Goal: Obtain resource: Obtain resource

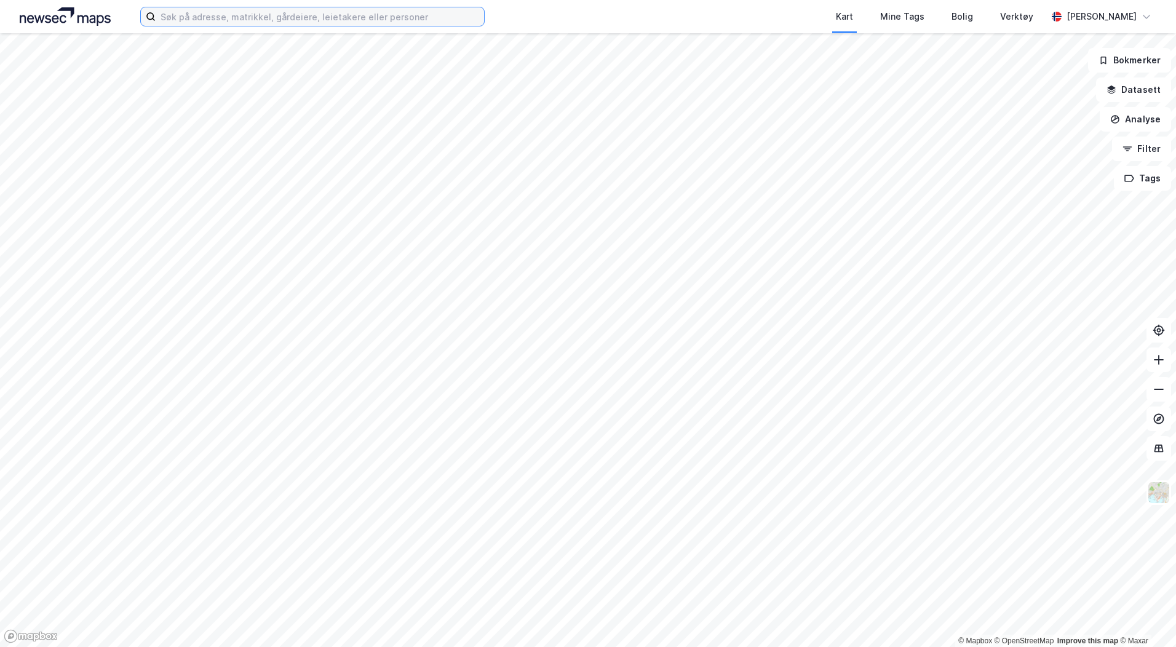
click at [264, 10] on input at bounding box center [320, 16] width 328 height 18
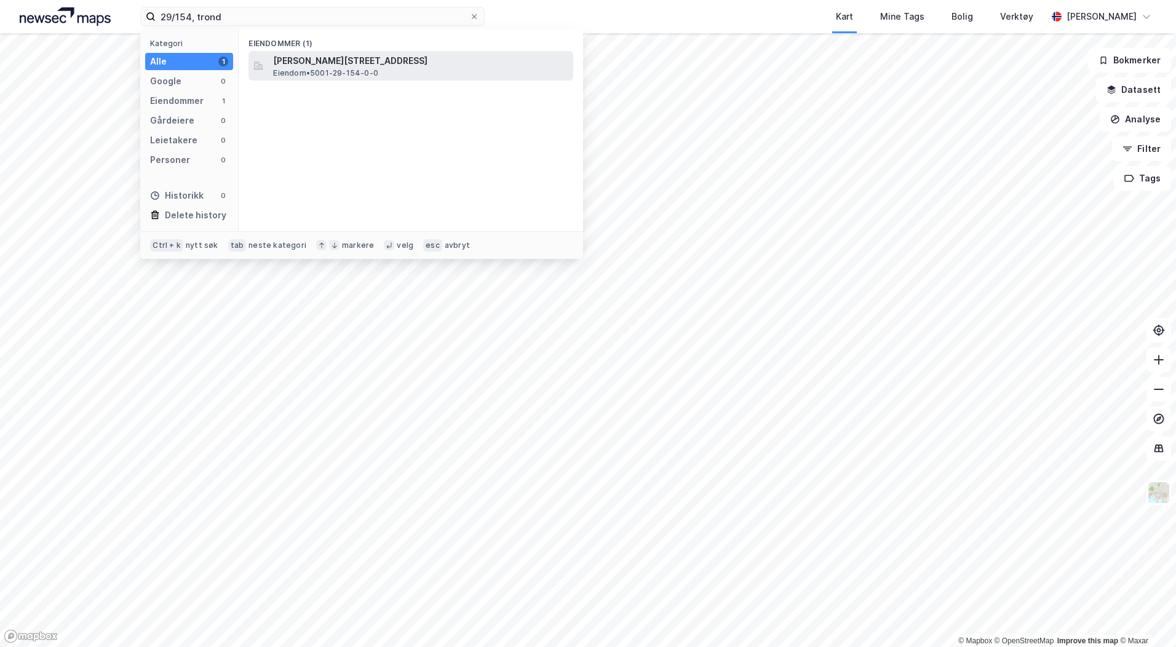
click at [349, 65] on span "[PERSON_NAME][STREET_ADDRESS]" at bounding box center [420, 60] width 295 height 15
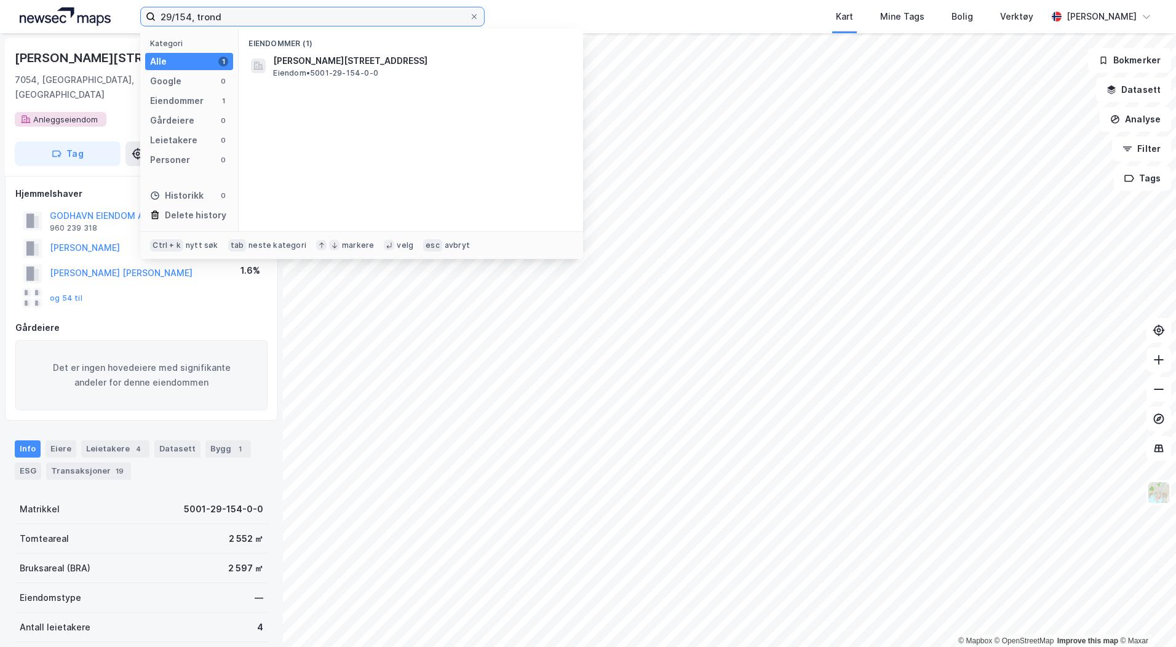
drag, startPoint x: 227, startPoint y: 15, endPoint x: 131, endPoint y: 14, distance: 95.9
click at [131, 14] on div "29/154, trond Kategori Alle 1 Google 0 Eiendommer 1 Gårdeiere 0 Leietakere 0 Pe…" at bounding box center [588, 16] width 1176 height 33
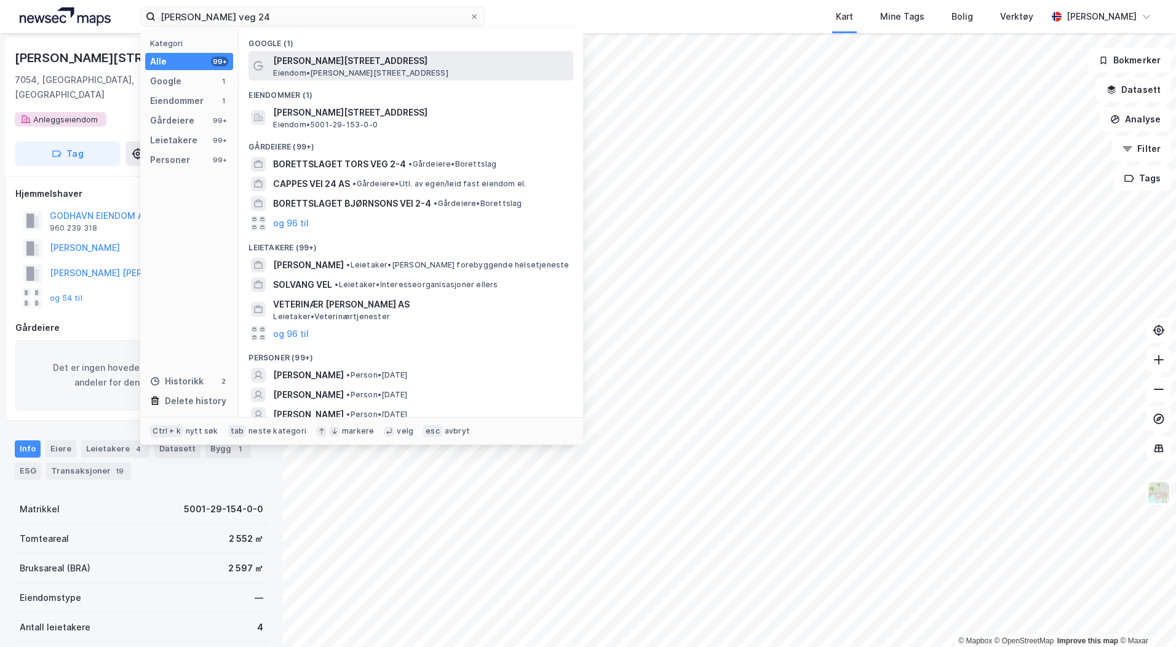
click at [394, 68] on span "Eiendom • [STREET_ADDRESS]" at bounding box center [360, 73] width 175 height 10
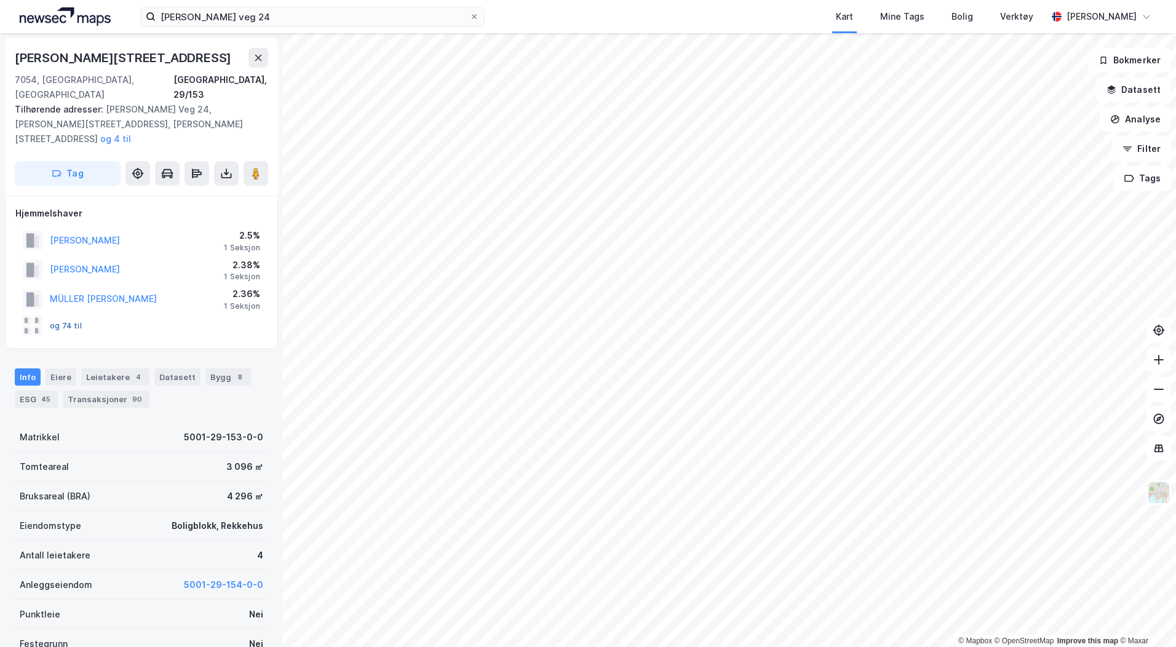
click at [0, 0] on button "og 74 til" at bounding box center [0, 0] width 0 height 0
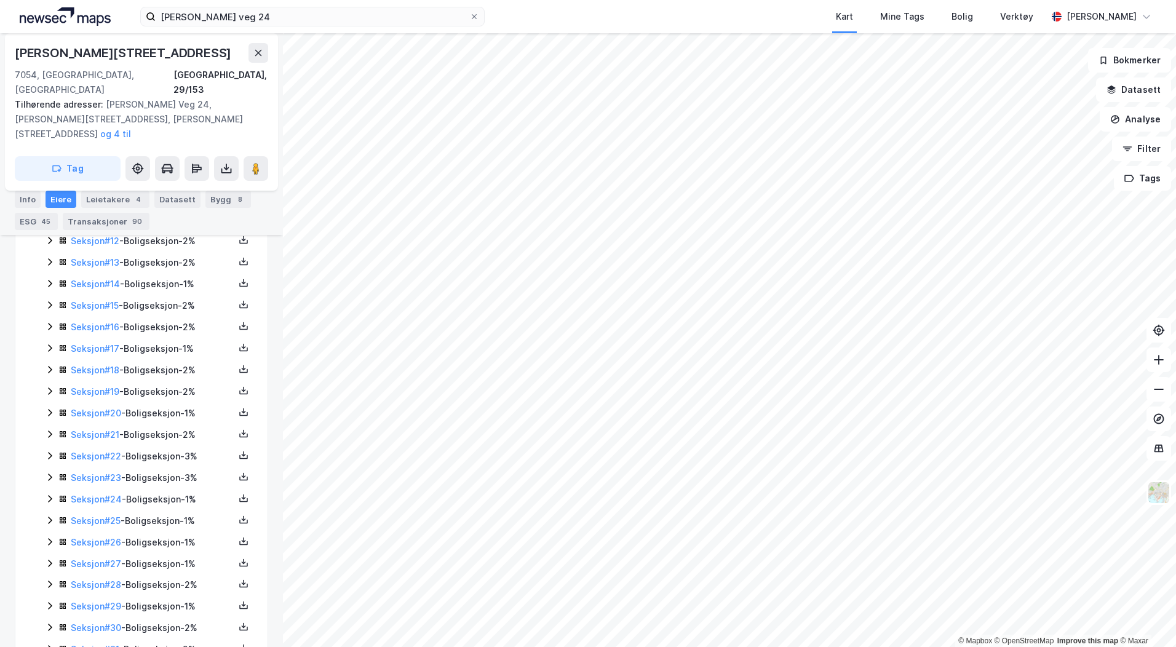
scroll to position [430, 0]
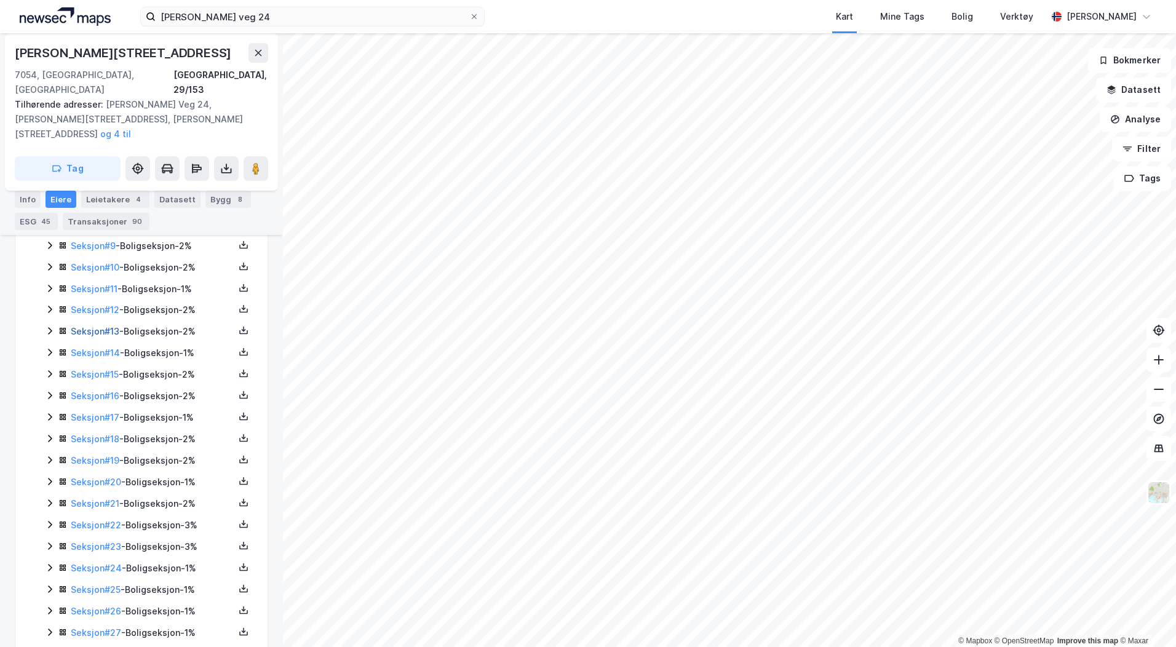
click at [108, 326] on link "Seksjon # 13" at bounding box center [95, 331] width 49 height 10
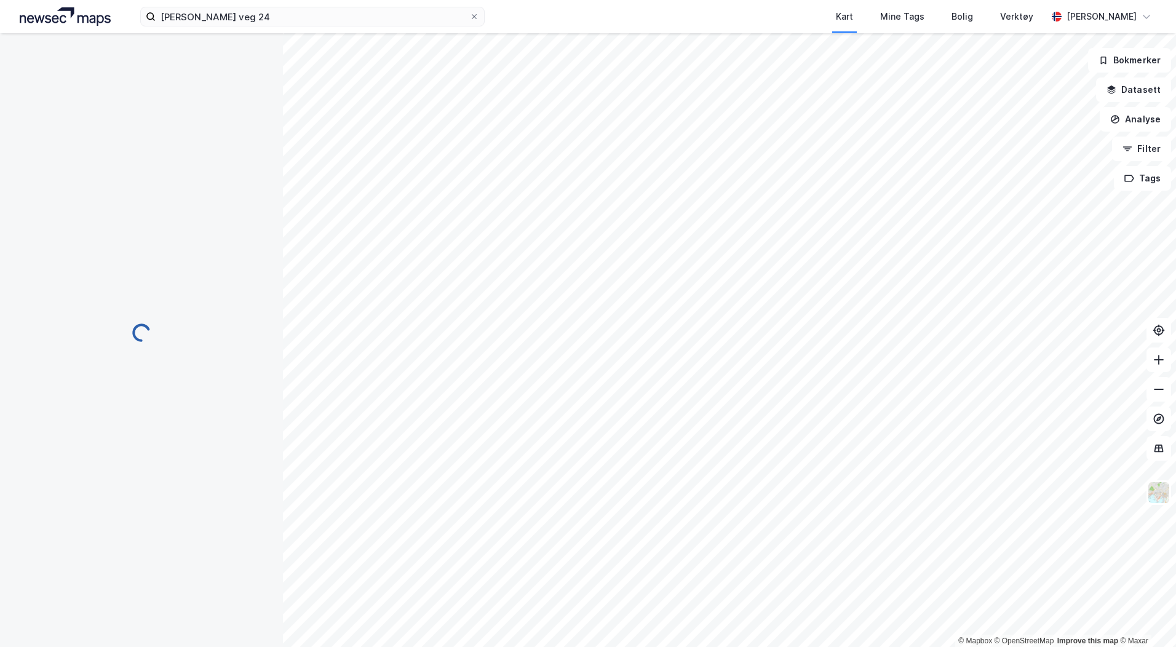
scroll to position [39, 0]
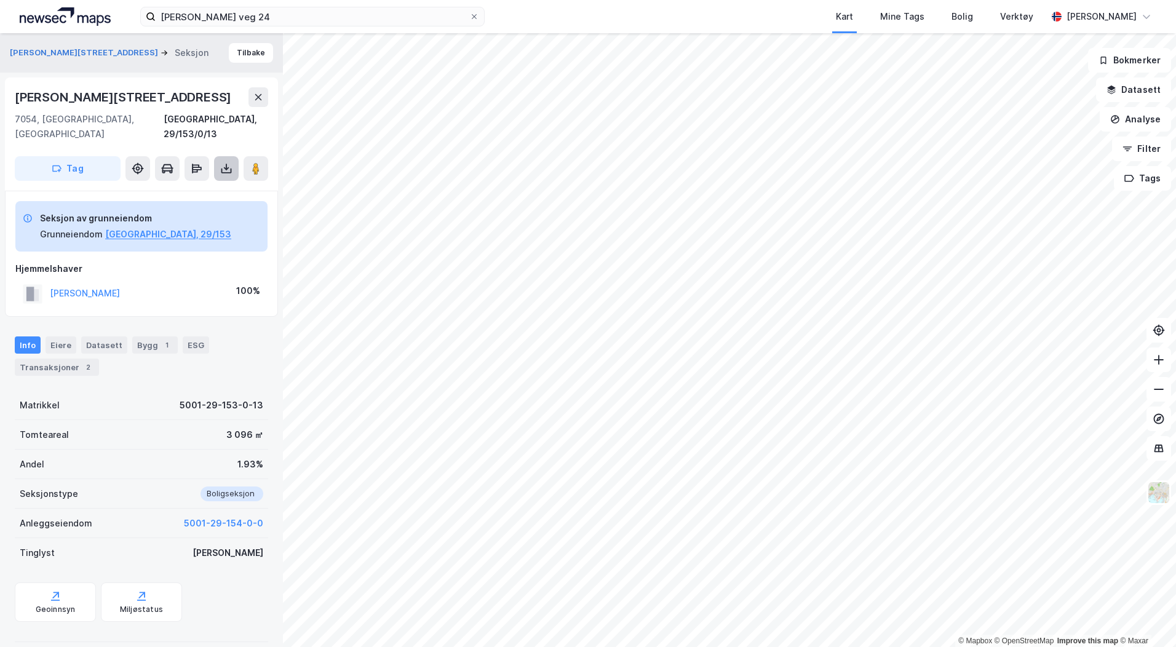
click at [227, 162] on icon at bounding box center [226, 168] width 12 height 12
click at [165, 188] on div "Last ned grunnbok" at bounding box center [165, 193] width 71 height 10
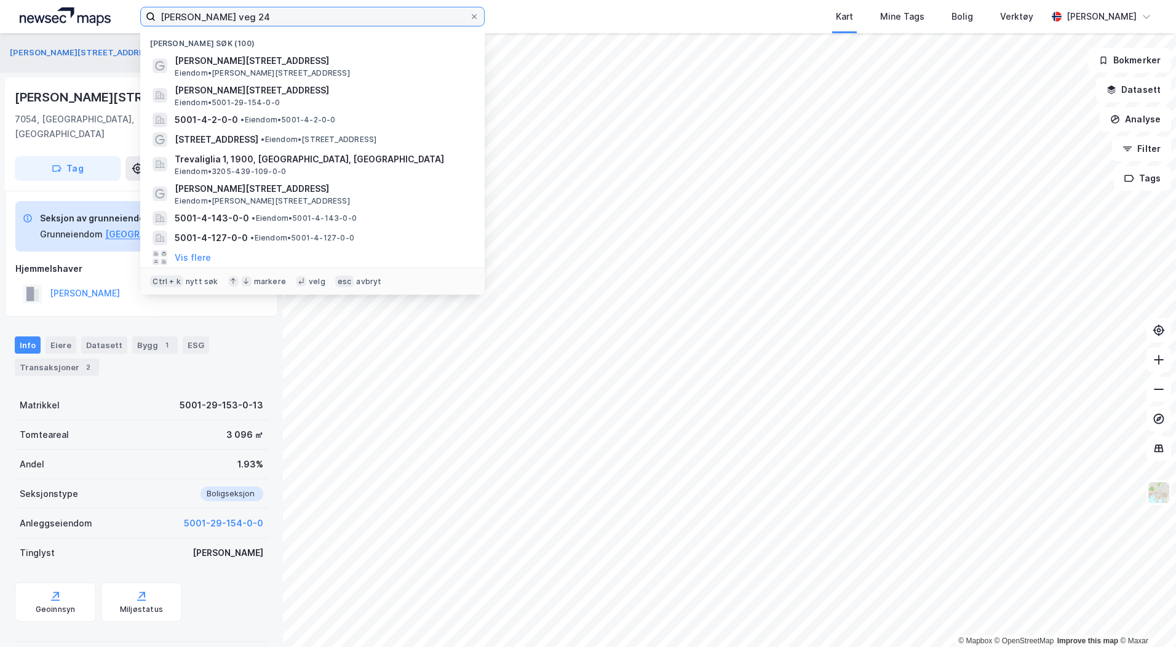
drag, startPoint x: 307, startPoint y: 14, endPoint x: 139, endPoint y: 12, distance: 168.5
click at [139, 12] on div "[PERSON_NAME] veg 24 Nylige søk (100) [PERSON_NAME] veg 24 Eiendom • [PERSON_NA…" at bounding box center [588, 16] width 1176 height 33
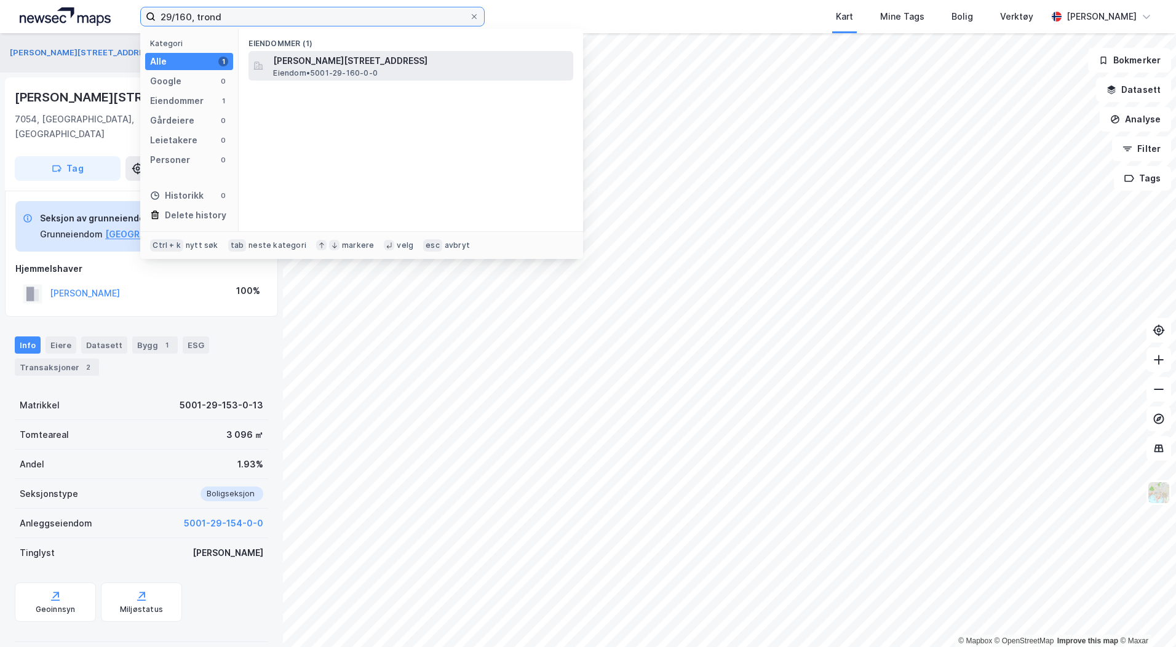
type input "29/160, trond"
click at [345, 57] on span "[PERSON_NAME][STREET_ADDRESS]" at bounding box center [420, 60] width 295 height 15
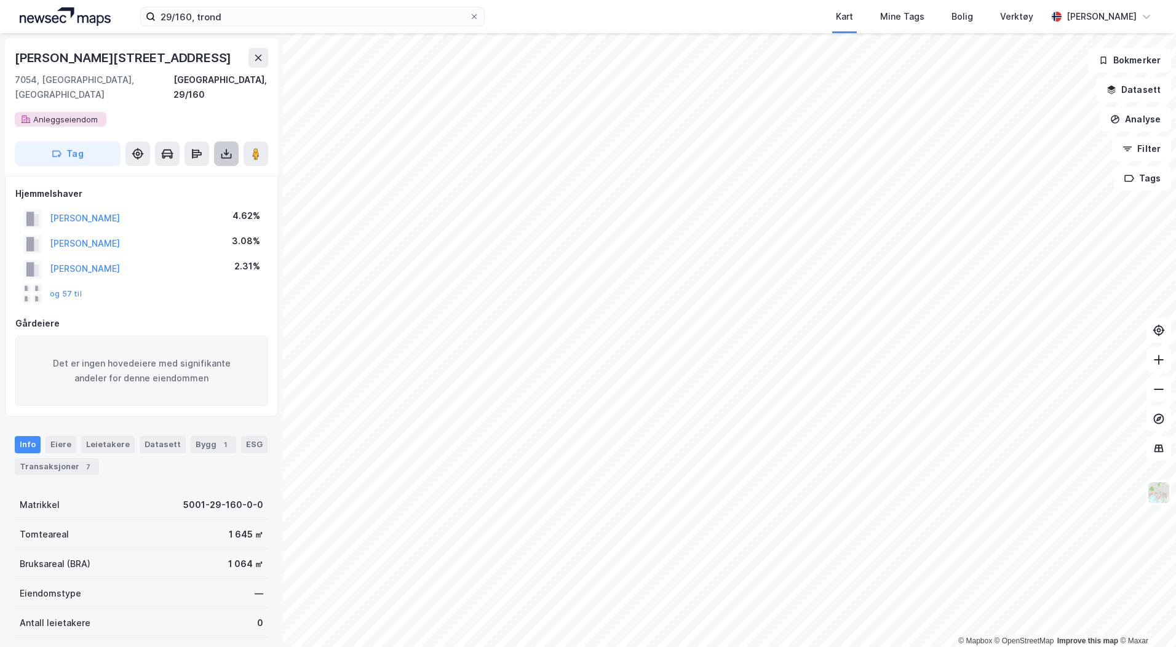
click at [220, 141] on button at bounding box center [226, 153] width 25 height 25
click at [181, 173] on div "Last ned grunnbok" at bounding box center [165, 178] width 71 height 10
